Goal: Communication & Community: Share content

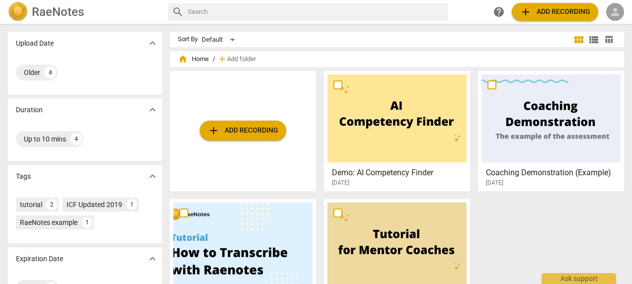
click at [390, 14] on span "person" at bounding box center [615, 12] width 12 height 12
click at [390, 22] on li "Login" at bounding box center [607, 24] width 36 height 24
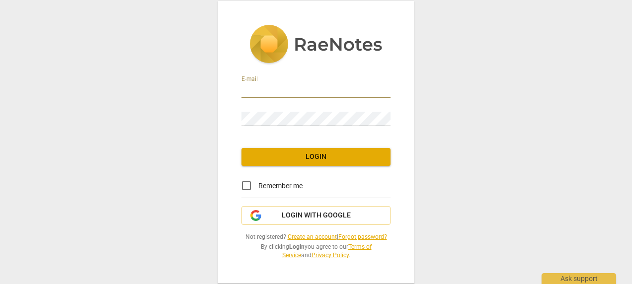
click at [295, 94] on input "email" at bounding box center [315, 90] width 149 height 14
type input "[EMAIL_ADDRESS][DOMAIN_NAME]"
drag, startPoint x: 247, startPoint y: 183, endPoint x: 267, endPoint y: 181, distance: 19.9
click at [247, 182] on input "Remember me" at bounding box center [247, 186] width 24 height 24
checkbox input "true"
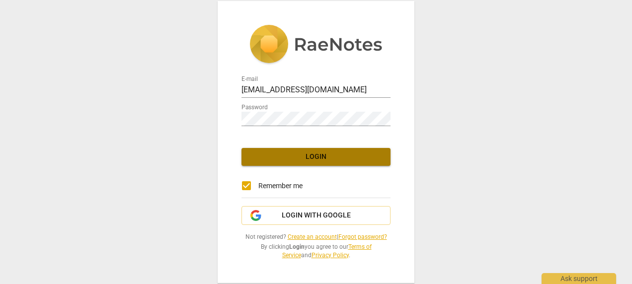
click at [332, 150] on button "Login" at bounding box center [315, 157] width 149 height 18
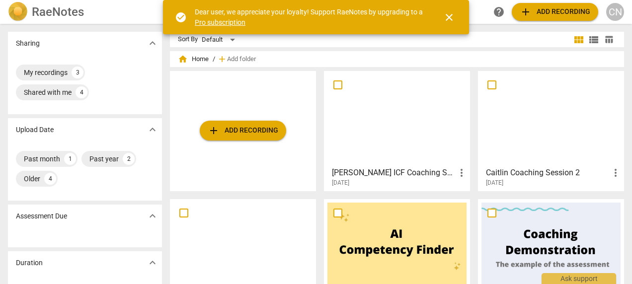
click at [390, 168] on h3 "[PERSON_NAME] ICF Coaching Session 3_07282025" at bounding box center [394, 173] width 124 height 12
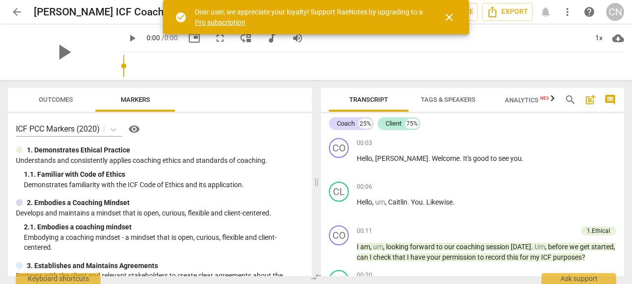
click at [390, 18] on span "close" at bounding box center [449, 17] width 12 height 12
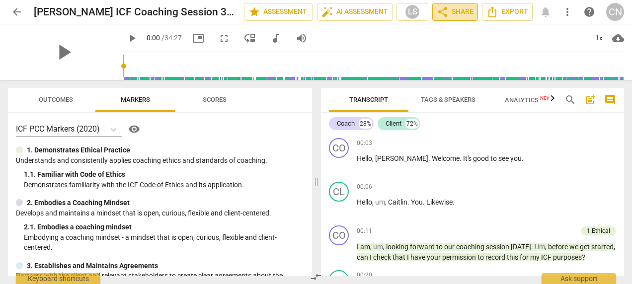
click at [390, 14] on span "share" at bounding box center [443, 12] width 12 height 12
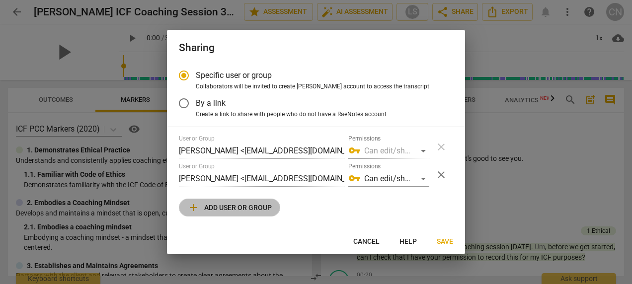
click at [239, 213] on span "add Add user or group" at bounding box center [229, 208] width 84 height 12
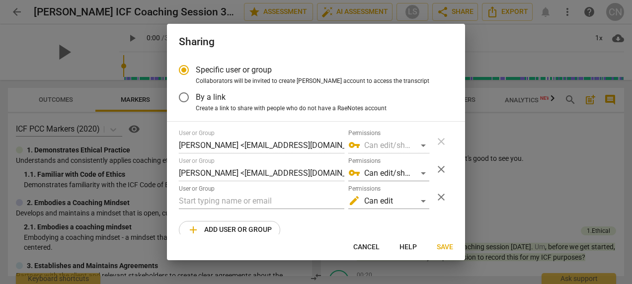
click at [368, 243] on span "Cancel" at bounding box center [366, 247] width 26 height 10
radio input "false"
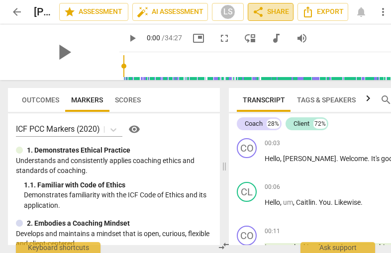
click at [262, 12] on span "share" at bounding box center [258, 12] width 12 height 12
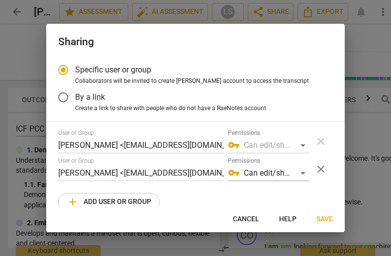
click at [8, 44] on div at bounding box center [195, 128] width 391 height 256
radio input "false"
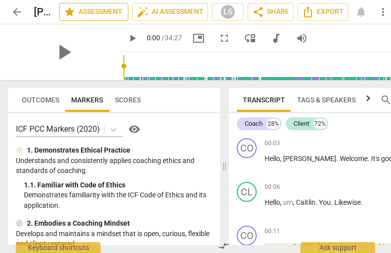
click at [84, 9] on span "star Assessment" at bounding box center [94, 12] width 60 height 12
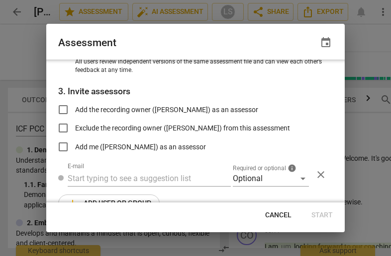
scroll to position [166, 0]
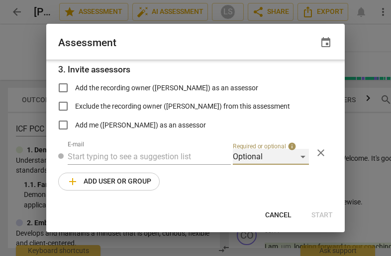
click at [266, 155] on div "Optional" at bounding box center [271, 157] width 76 height 16
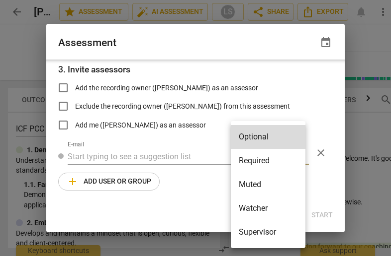
click at [271, 156] on li "Required" at bounding box center [268, 161] width 75 height 24
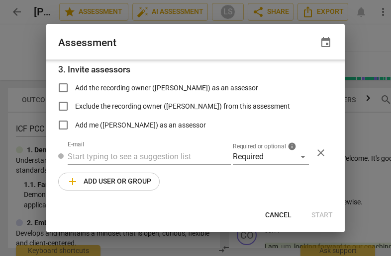
click at [182, 44] on div "Assessment event" at bounding box center [195, 43] width 274 height 14
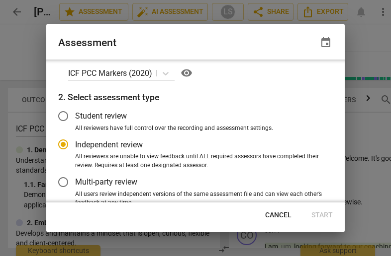
scroll to position [0, 0]
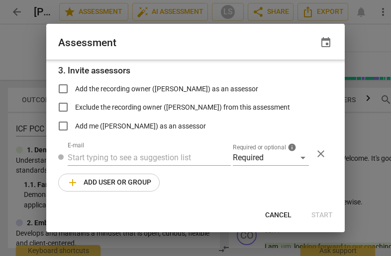
radio input "false"
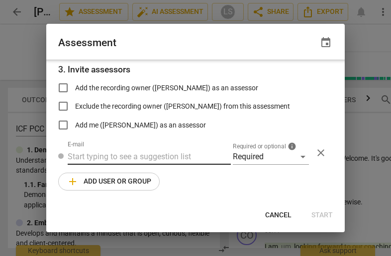
click at [132, 160] on input "text" at bounding box center [149, 157] width 163 height 16
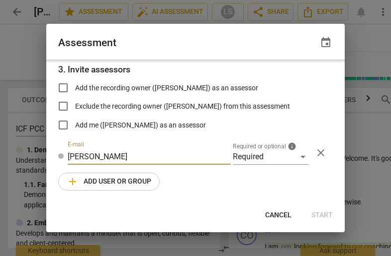
type input "[PERSON_NAME]"
radio input "false"
drag, startPoint x: 88, startPoint y: 158, endPoint x: 63, endPoint y: 162, distance: 26.2
click at [63, 162] on div "E-mail [PERSON_NAME] Required or optional info Required close" at bounding box center [195, 153] width 274 height 24
paste input "@[DOMAIN_NAME]"
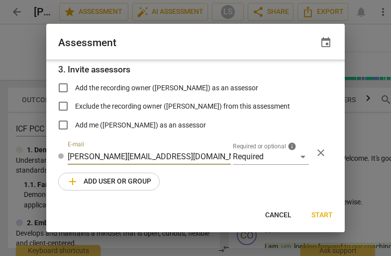
type input "[PERSON_NAME][EMAIL_ADDRESS][DOMAIN_NAME]"
click at [229, 185] on div "1. Select competency model ICF PCC Markers (2020) visibility 2. Select assessme…" at bounding box center [195, 131] width 298 height 143
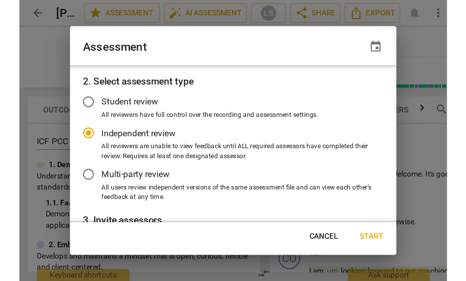
scroll to position [0, 0]
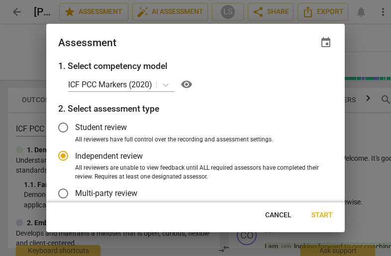
drag, startPoint x: 344, startPoint y: 89, endPoint x: 344, endPoint y: 75, distance: 13.9
click at [344, 75] on div at bounding box center [195, 128] width 391 height 256
radio input "false"
type input "[PERSON_NAME] <[EMAIL_ADDRESS][DOMAIN_NAME]>"
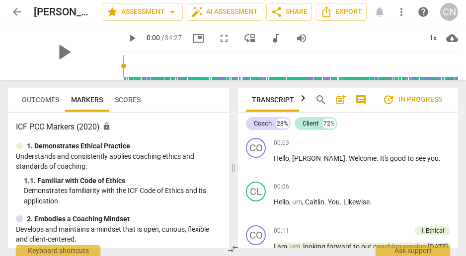
scroll to position [0, 0]
click at [290, 15] on span "share Share" at bounding box center [289, 12] width 37 height 12
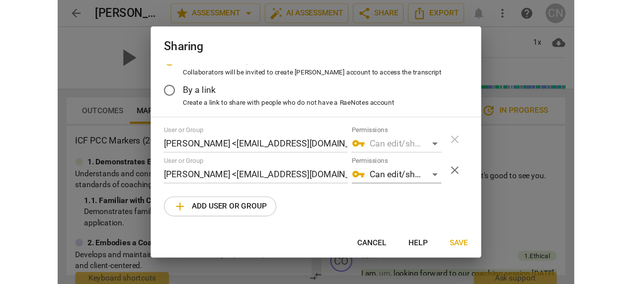
scroll to position [0, 0]
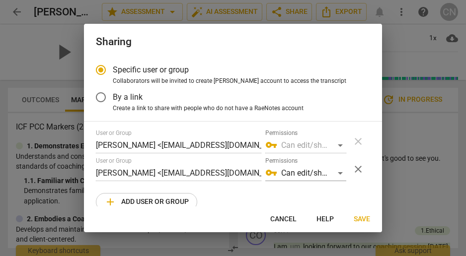
click at [390, 118] on div at bounding box center [233, 128] width 466 height 256
radio input "false"
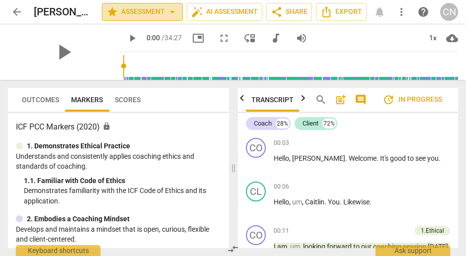
click at [160, 4] on button "star Assessment arrow_drop_down" at bounding box center [142, 12] width 81 height 18
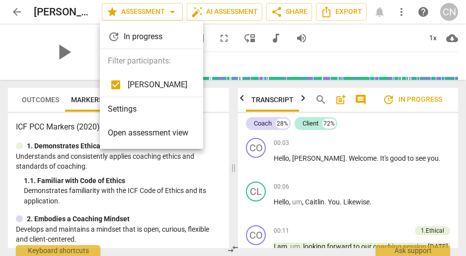
click at [119, 82] on input "checkbox" at bounding box center [116, 85] width 24 height 24
checkbox input "false"
click at [157, 134] on span "Open assessment view" at bounding box center [148, 133] width 80 height 12
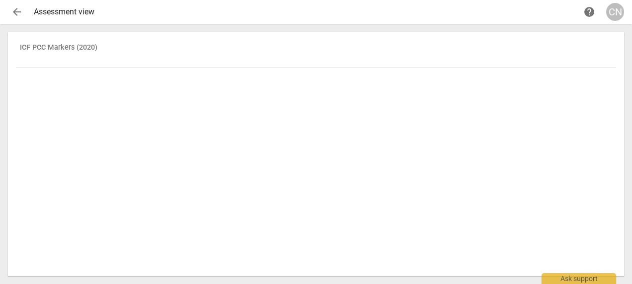
click at [348, 80] on div "ICF PCC Markers (2020)" at bounding box center [316, 154] width 600 height 229
click at [15, 12] on span "arrow_back" at bounding box center [17, 12] width 12 height 12
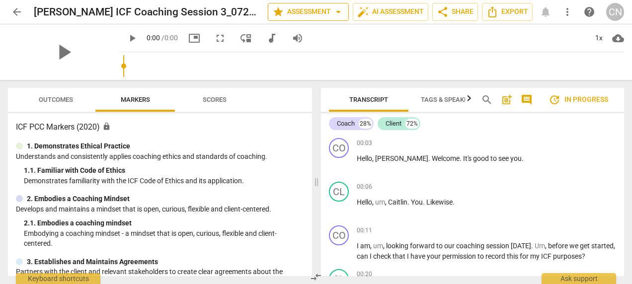
click at [273, 8] on span "star" at bounding box center [278, 12] width 12 height 12
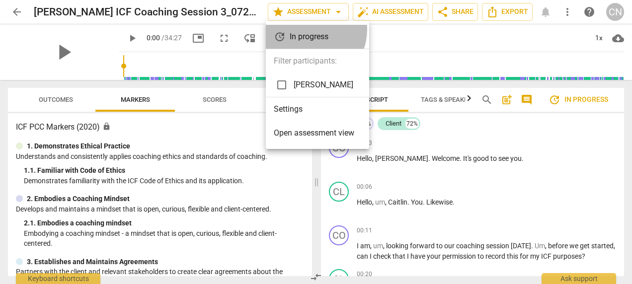
click at [307, 28] on div "update In progress" at bounding box center [317, 37] width 103 height 24
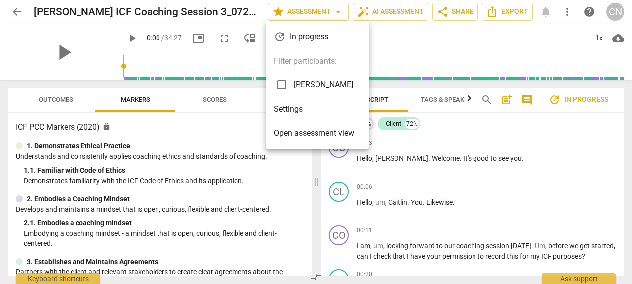
drag, startPoint x: 276, startPoint y: 85, endPoint x: 282, endPoint y: 107, distance: 22.2
click at [277, 86] on input "checkbox" at bounding box center [282, 85] width 24 height 24
checkbox input "true"
click at [282, 107] on li "Settings" at bounding box center [317, 109] width 103 height 24
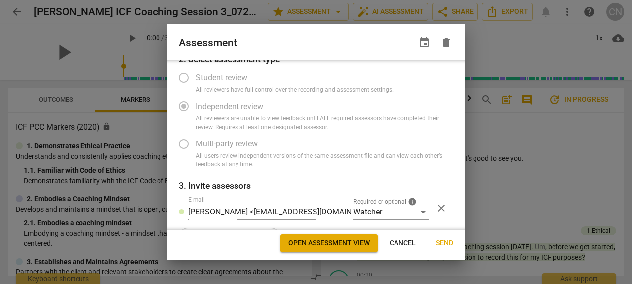
scroll to position [77, 0]
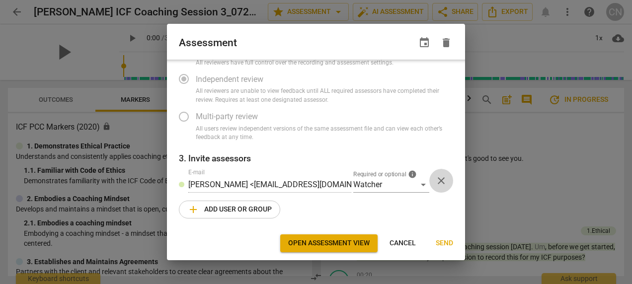
click at [390, 182] on span "close" at bounding box center [441, 181] width 12 height 12
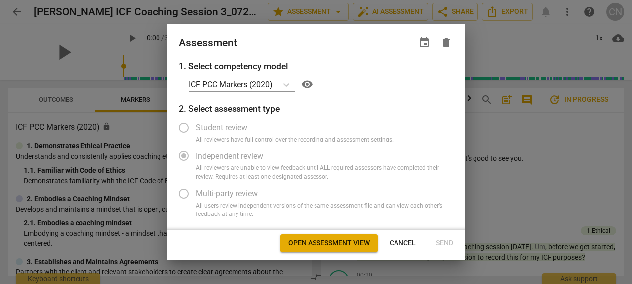
scroll to position [49, 0]
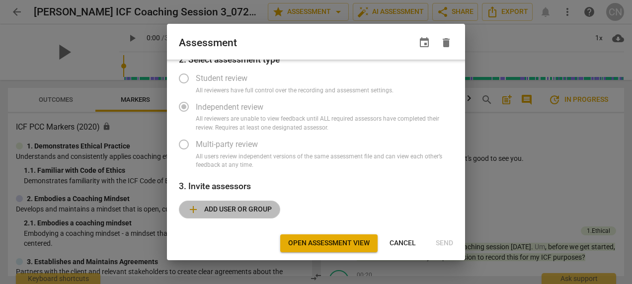
click at [242, 209] on span "add Add user or group" at bounding box center [229, 210] width 84 height 12
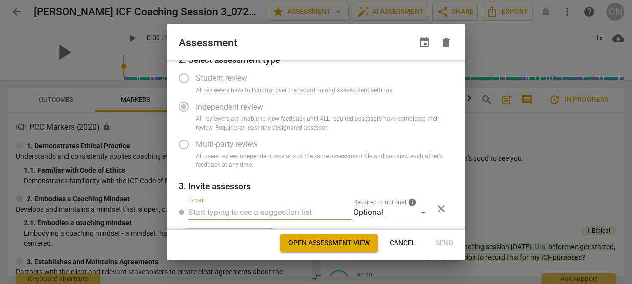
scroll to position [77, 0]
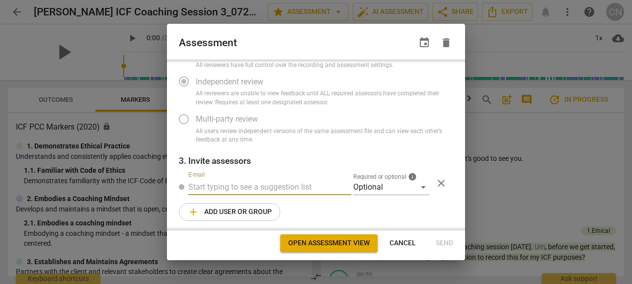
radio input "false"
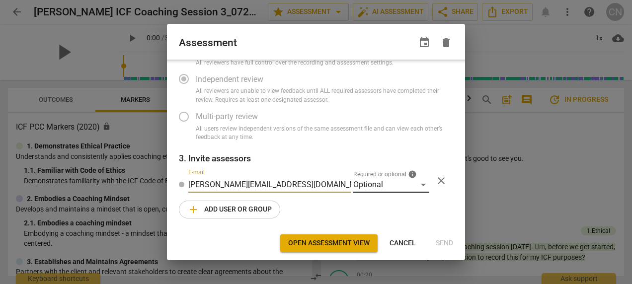
type input "[PERSON_NAME][EMAIL_ADDRESS][DOMAIN_NAME]"
click at [390, 185] on div "Optional" at bounding box center [391, 185] width 76 height 16
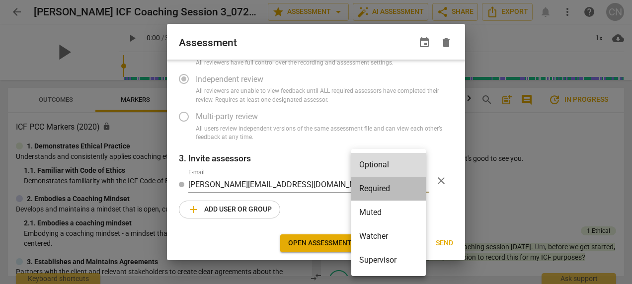
click at [387, 187] on li "Required" at bounding box center [388, 189] width 75 height 24
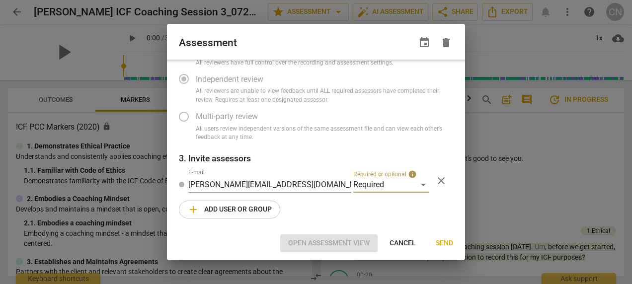
click at [334, 211] on div "1. Select competency model ICF PCC Markers (2020) visibility 2. Select assessme…" at bounding box center [316, 145] width 298 height 171
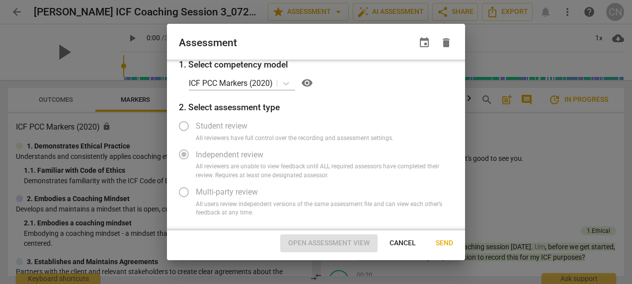
scroll to position [0, 0]
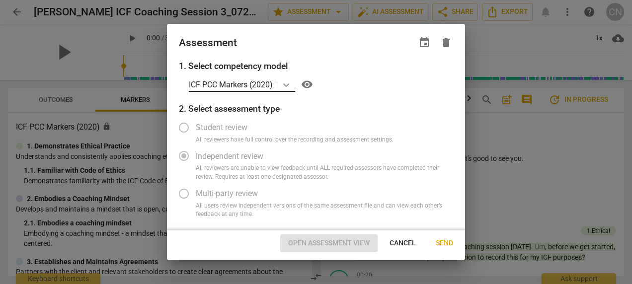
click at [285, 83] on icon at bounding box center [286, 84] width 6 height 3
click at [285, 84] on icon at bounding box center [286, 84] width 6 height 3
click at [331, 97] on div "1. Select competency model ICF PCC Markers (2020) visibility 2. Select assessme…" at bounding box center [316, 145] width 298 height 171
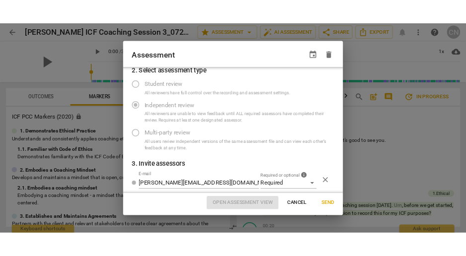
scroll to position [77, 0]
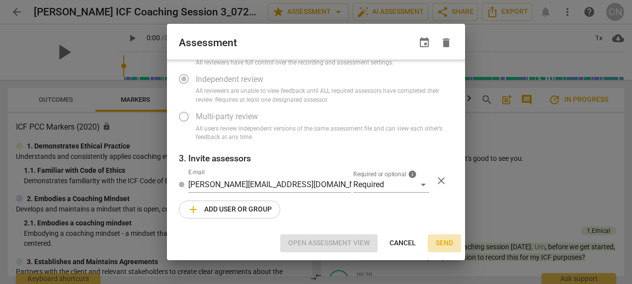
click at [390, 242] on span "Send" at bounding box center [444, 244] width 17 height 10
radio input "false"
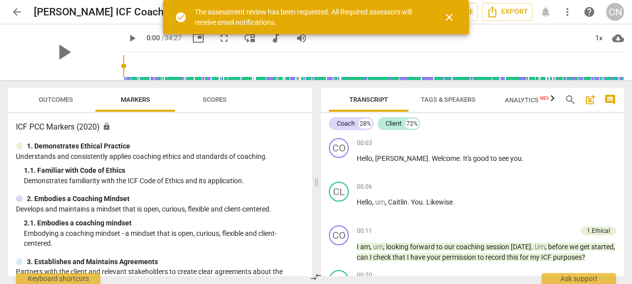
click at [390, 16] on span "close" at bounding box center [449, 17] width 12 height 12
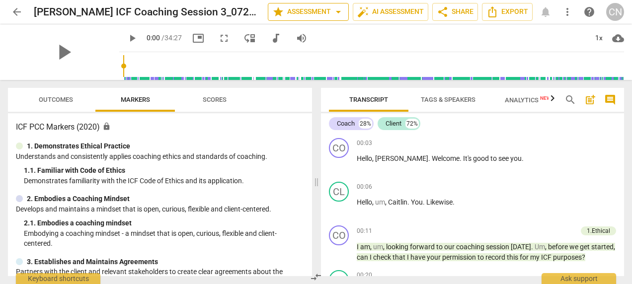
click at [321, 10] on span "star Assessment arrow_drop_down" at bounding box center [308, 12] width 72 height 12
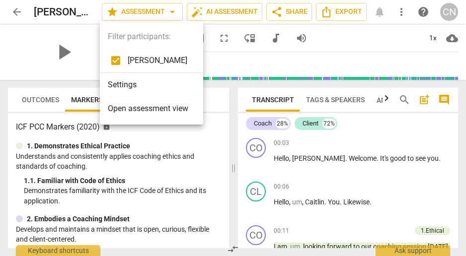
click at [157, 113] on span "Open assessment view" at bounding box center [148, 109] width 80 height 12
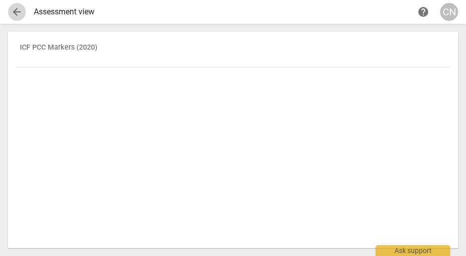
click at [10, 11] on span "arrow_back" at bounding box center [17, 12] width 18 height 12
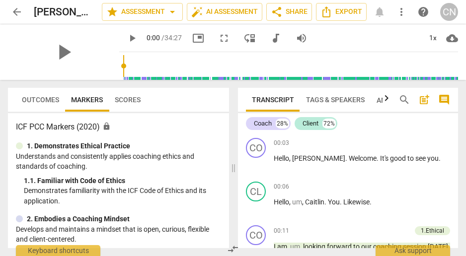
click at [390, 11] on span "more_vert" at bounding box center [402, 12] width 12 height 12
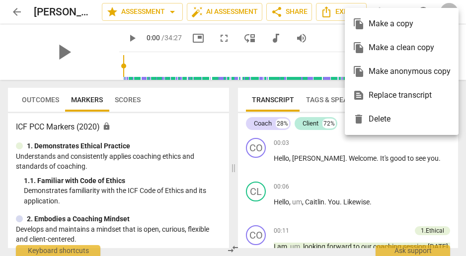
click at [390, 46] on div "file_copy Make a clean copy" at bounding box center [402, 48] width 98 height 24
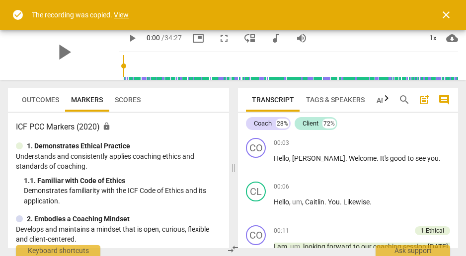
click at [120, 13] on link "View" at bounding box center [121, 15] width 15 height 8
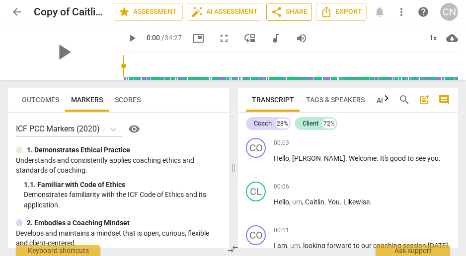
click at [292, 15] on span "share Share" at bounding box center [289, 12] width 37 height 12
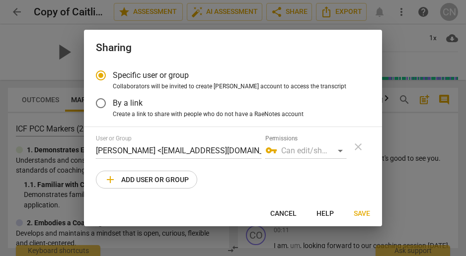
click at [390, 63] on div at bounding box center [233, 128] width 466 height 256
radio input "false"
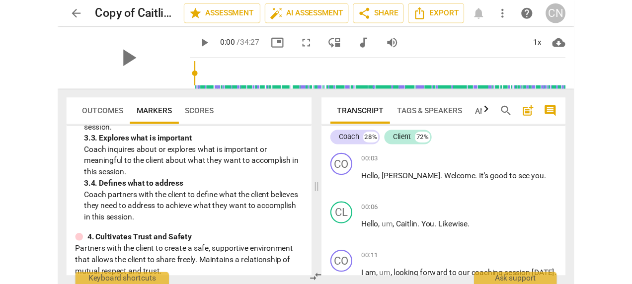
scroll to position [257, 0]
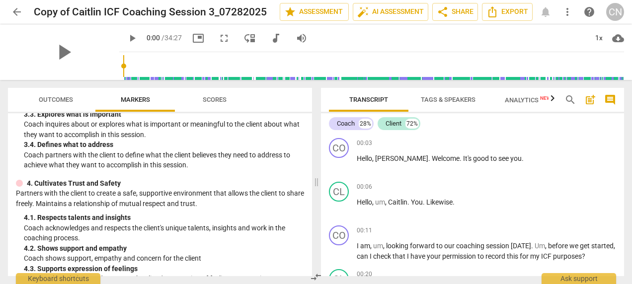
click at [215, 96] on span "Scores" at bounding box center [215, 99] width 24 height 7
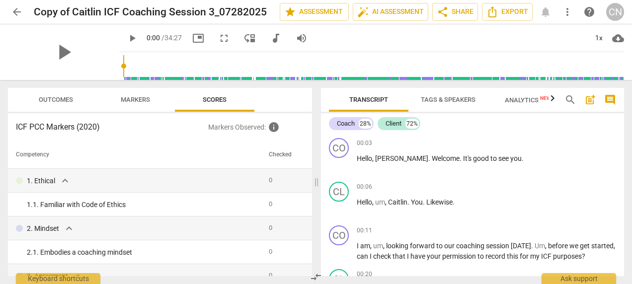
click at [151, 100] on span "Markers" at bounding box center [135, 99] width 53 height 13
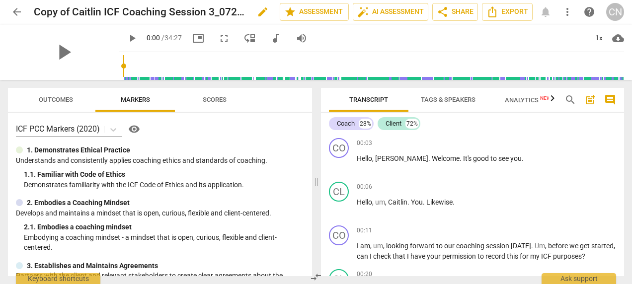
click at [115, 10] on h2 "Copy of Caitlin ICF Coaching Session 3_07282025" at bounding box center [140, 12] width 212 height 12
drag, startPoint x: 70, startPoint y: 9, endPoint x: 34, endPoint y: 17, distance: 36.6
click at [34, 17] on h2 "Copy of Caitlin ICF Coaching Session 3_07282025" at bounding box center [140, 12] width 212 height 12
copy h2 "Copy of"
click at [217, 11] on h2 "Copy of Caitlin ICF Coaching Session 3_07282025" at bounding box center [140, 12] width 212 height 12
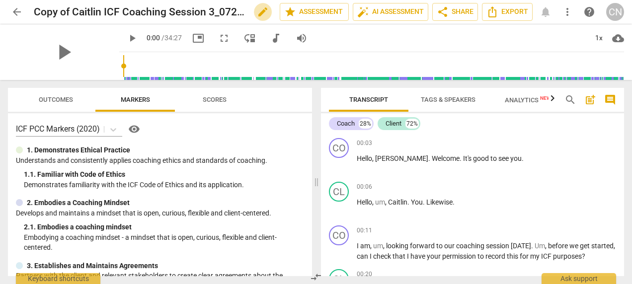
click at [262, 11] on span "edit" at bounding box center [263, 12] width 12 height 12
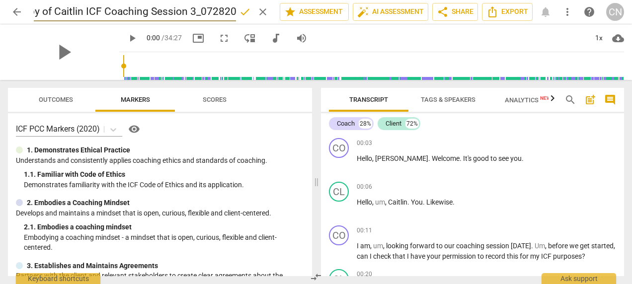
scroll to position [0, 0]
type input "CLEAN Caitlin ICF Coaching Session 3_07282025"
